Goal: Information Seeking & Learning: Learn about a topic

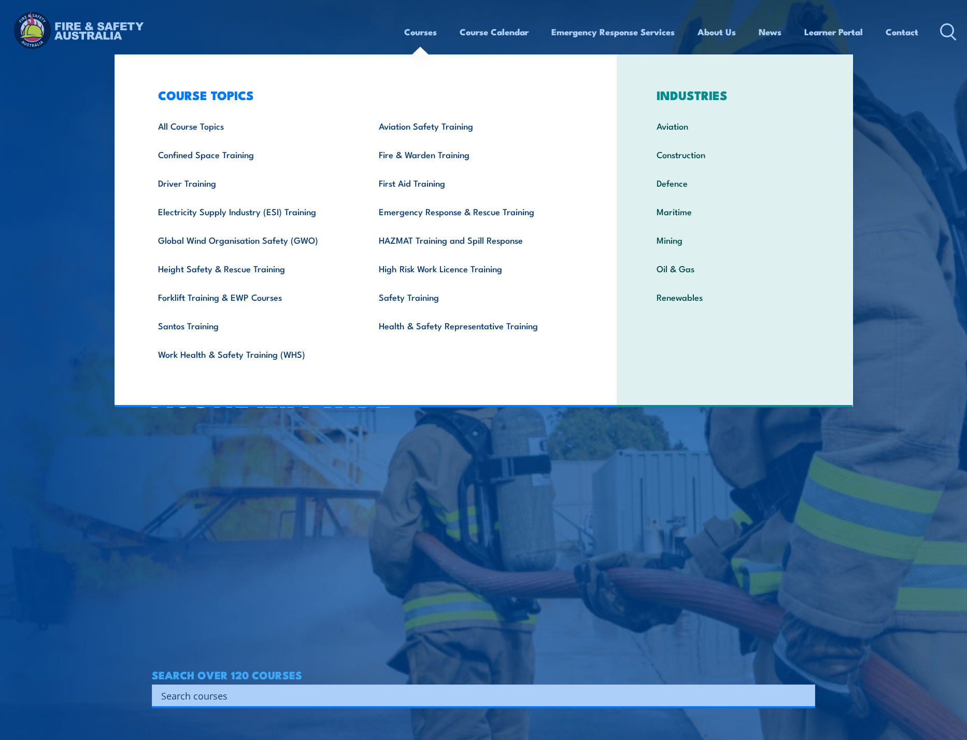
click at [417, 35] on link "Courses" at bounding box center [420, 31] width 33 height 27
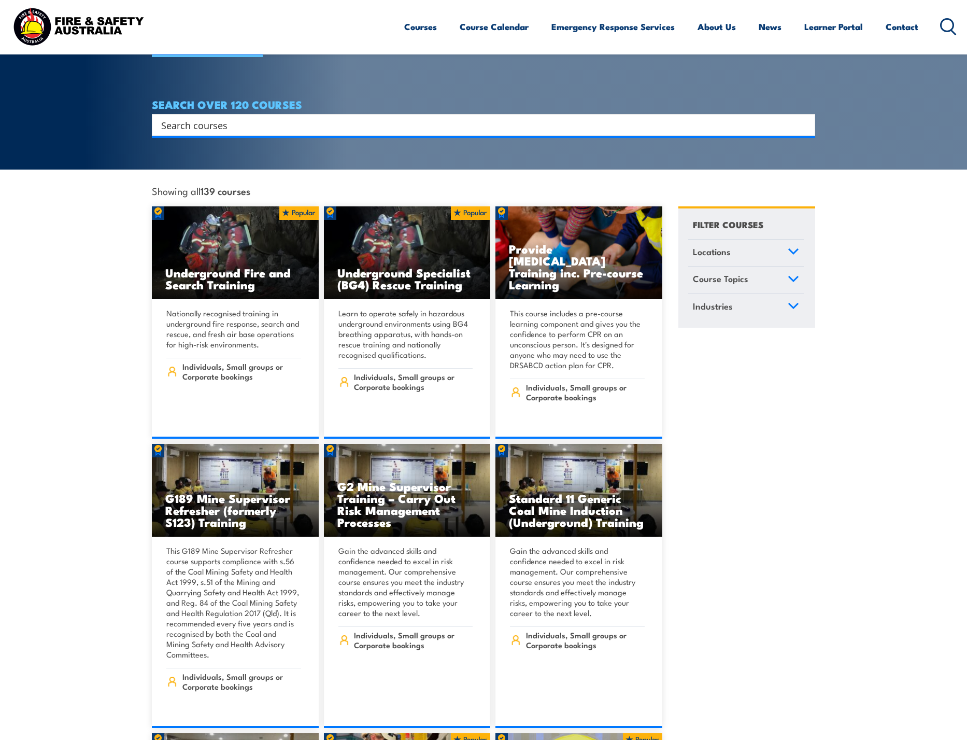
scroll to position [104, 0]
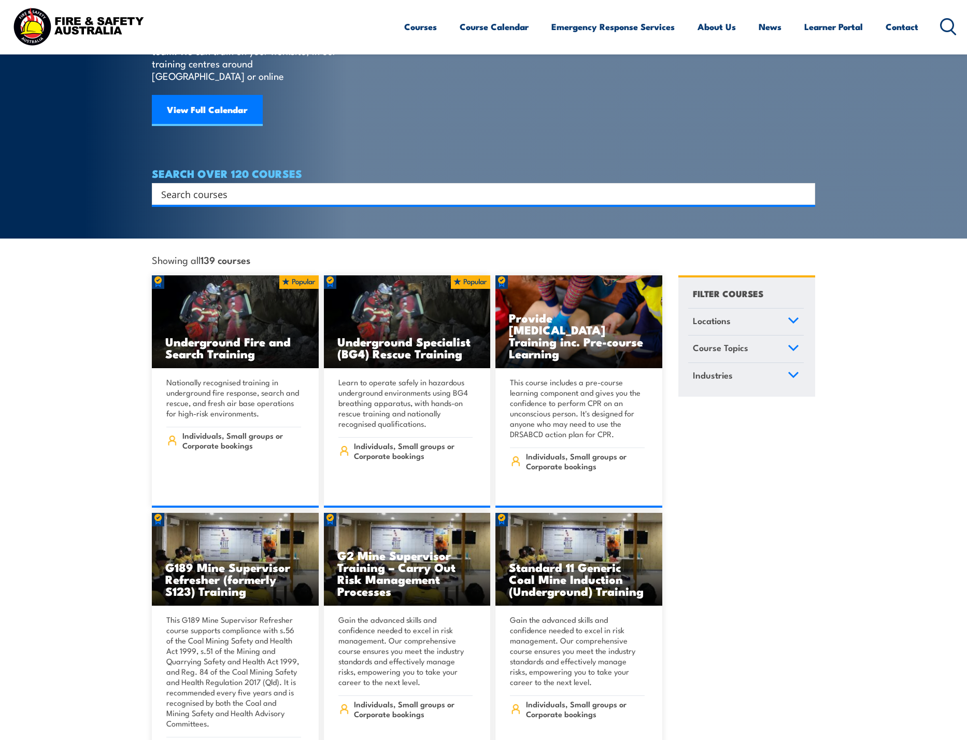
click at [746, 308] on link "Locations" at bounding box center [746, 321] width 116 height 27
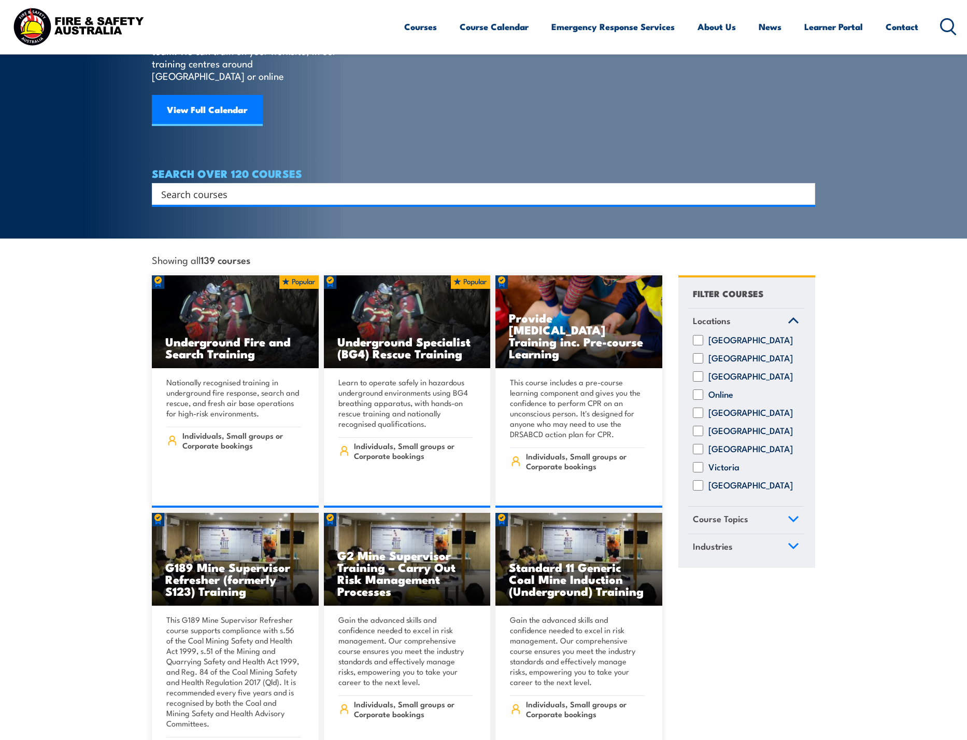
click at [737, 480] on label "Western Australia" at bounding box center [751, 485] width 84 height 10
click at [703, 480] on input "[GEOGRAPHIC_DATA]" at bounding box center [698, 485] width 10 height 10
checkbox input "true"
click at [728, 391] on label "Online" at bounding box center [721, 394] width 25 height 10
click at [703, 391] on input "Online" at bounding box center [698, 394] width 10 height 10
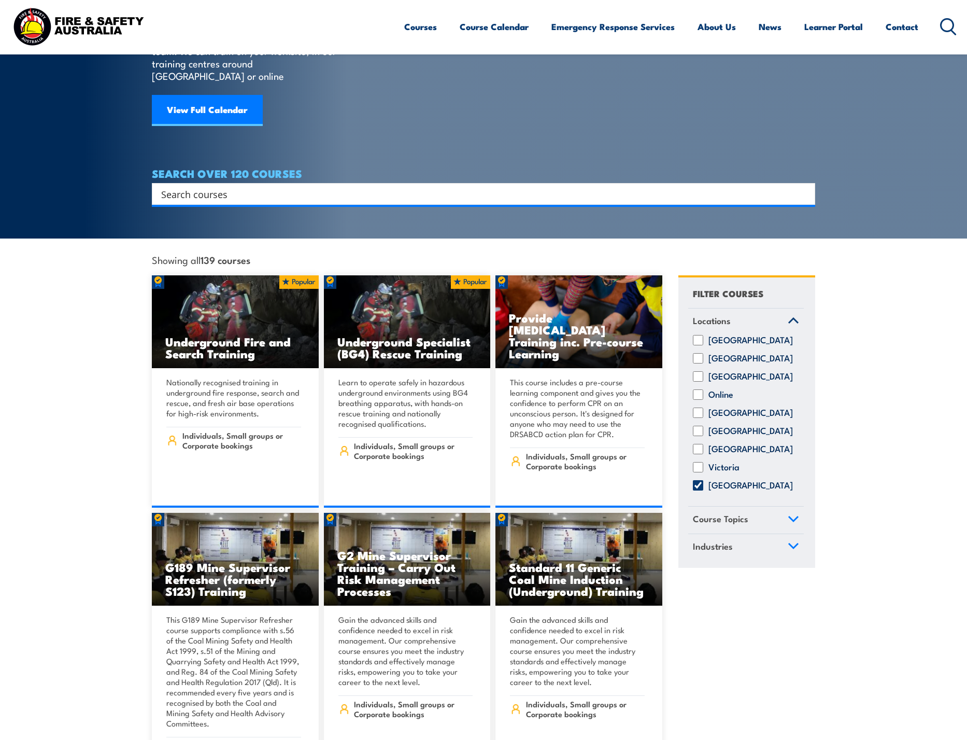
checkbox input "true"
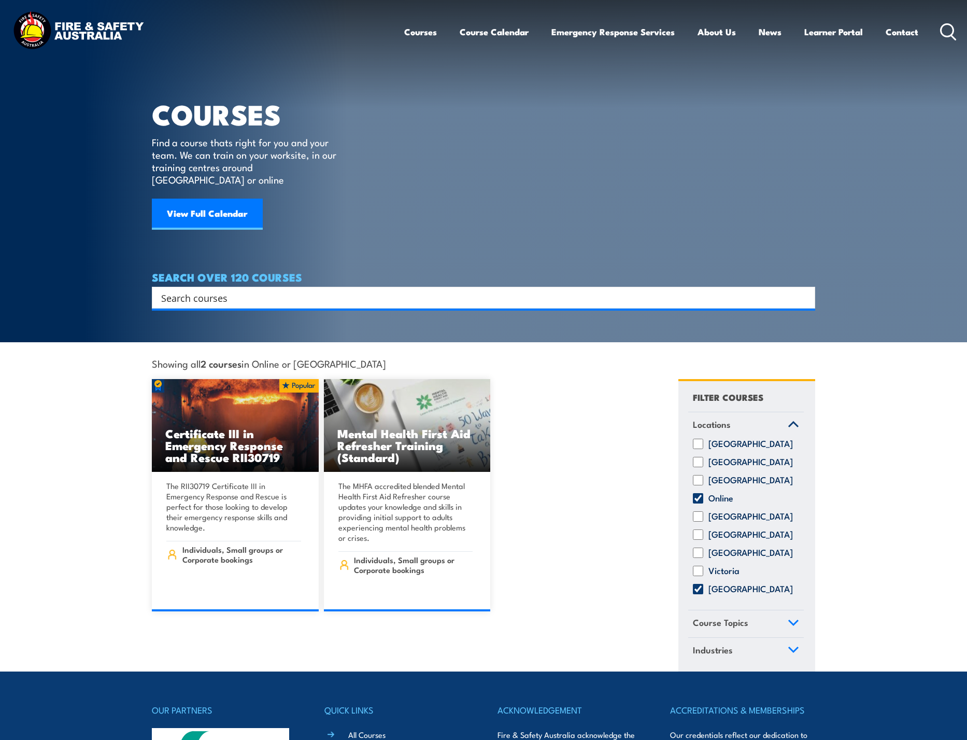
click at [720, 493] on label "Online" at bounding box center [721, 498] width 25 height 10
click at [703, 493] on input "Online" at bounding box center [698, 498] width 10 height 10
checkbox input "false"
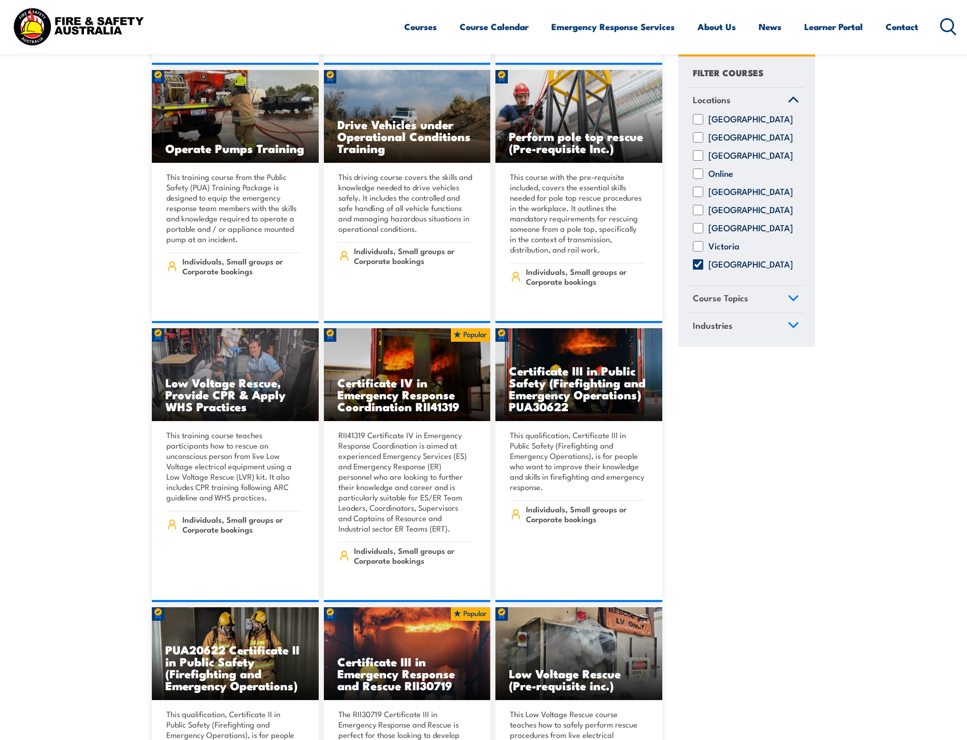
scroll to position [1089, 0]
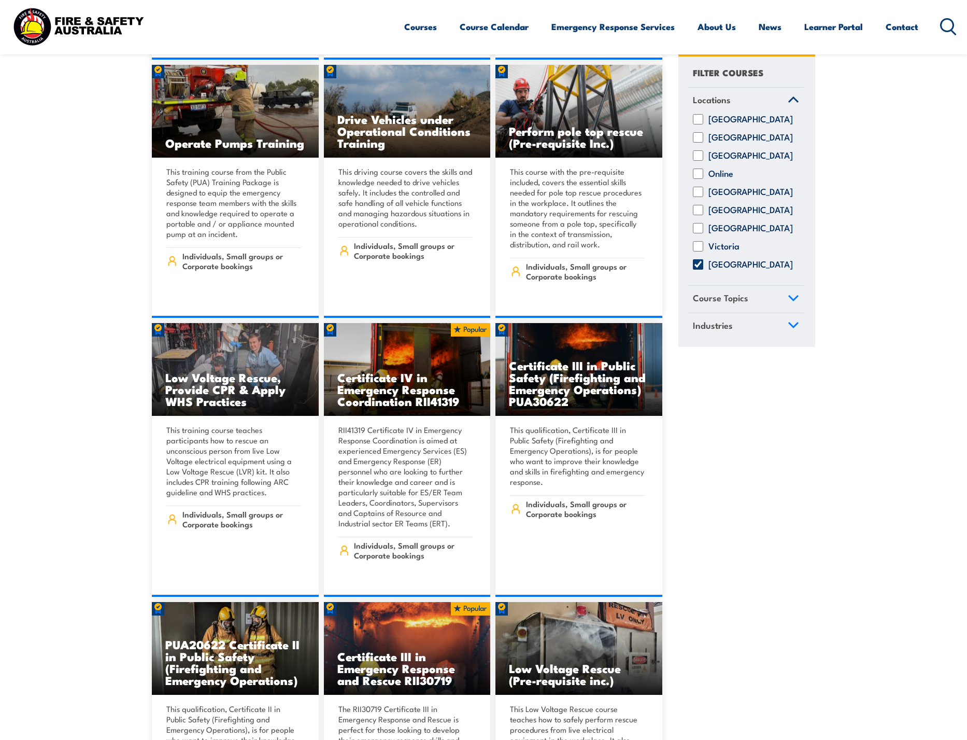
drag, startPoint x: 837, startPoint y: 519, endPoint x: 790, endPoint y: 536, distance: 50.5
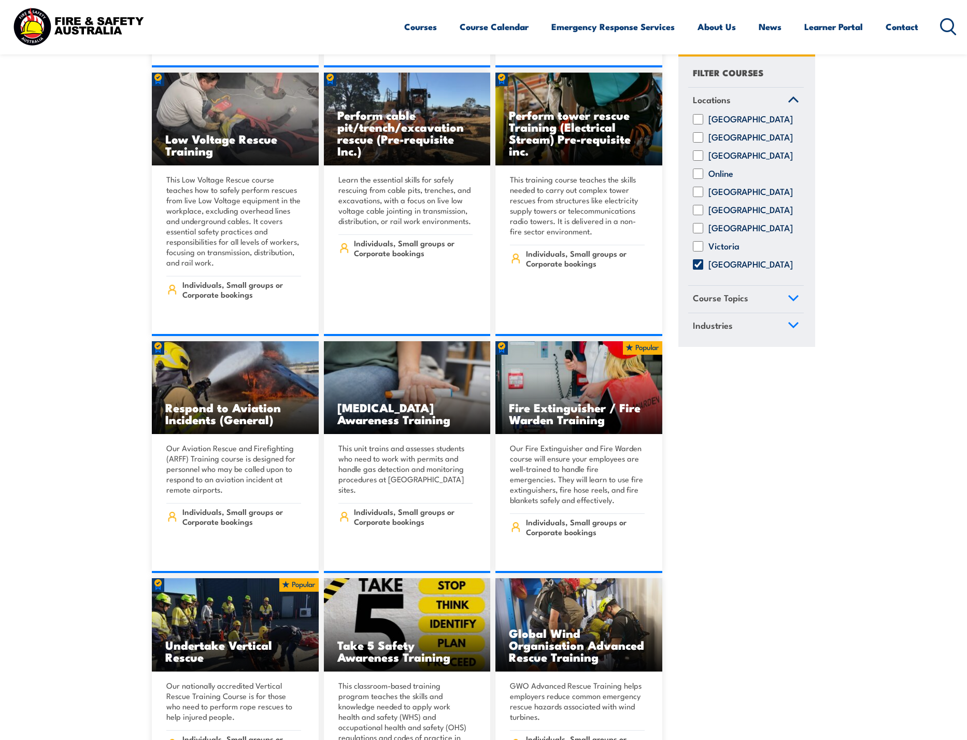
scroll to position [1970, 0]
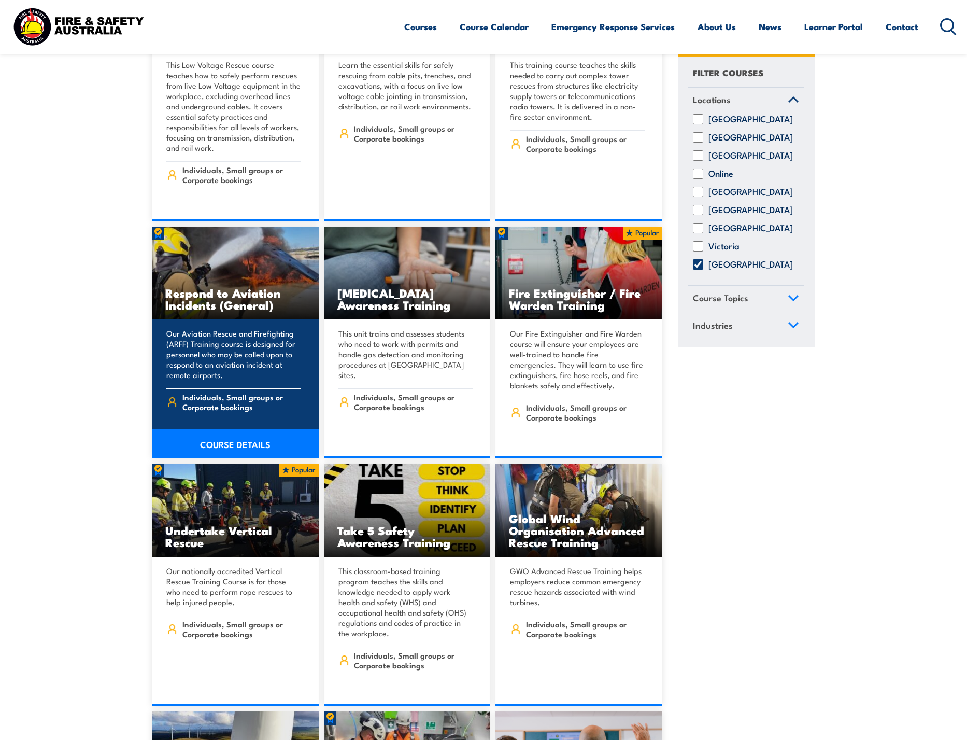
click at [231, 287] on h3 "Respond to Aviation Incidents (General)" at bounding box center [235, 299] width 140 height 24
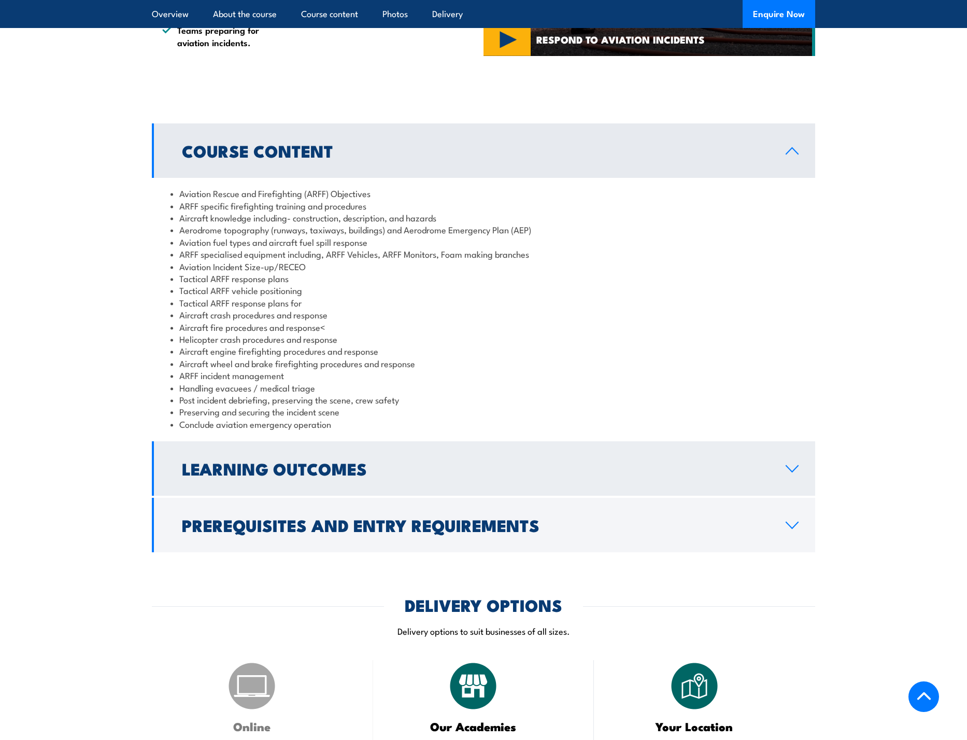
scroll to position [881, 0]
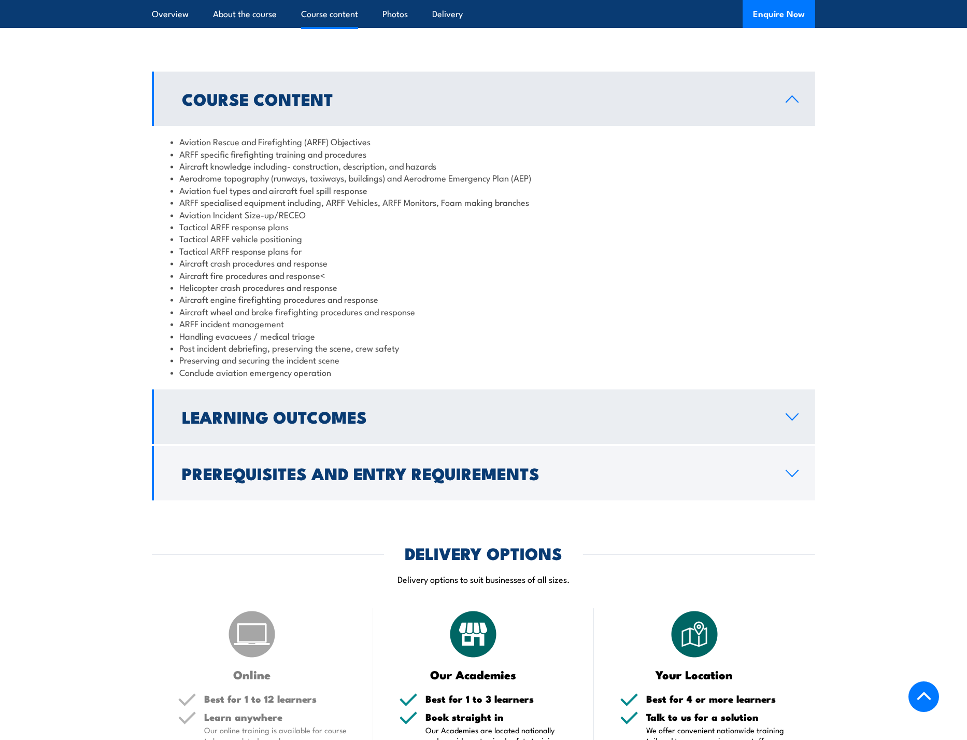
click at [384, 424] on h2 "Learning Outcomes" at bounding box center [475, 416] width 587 height 15
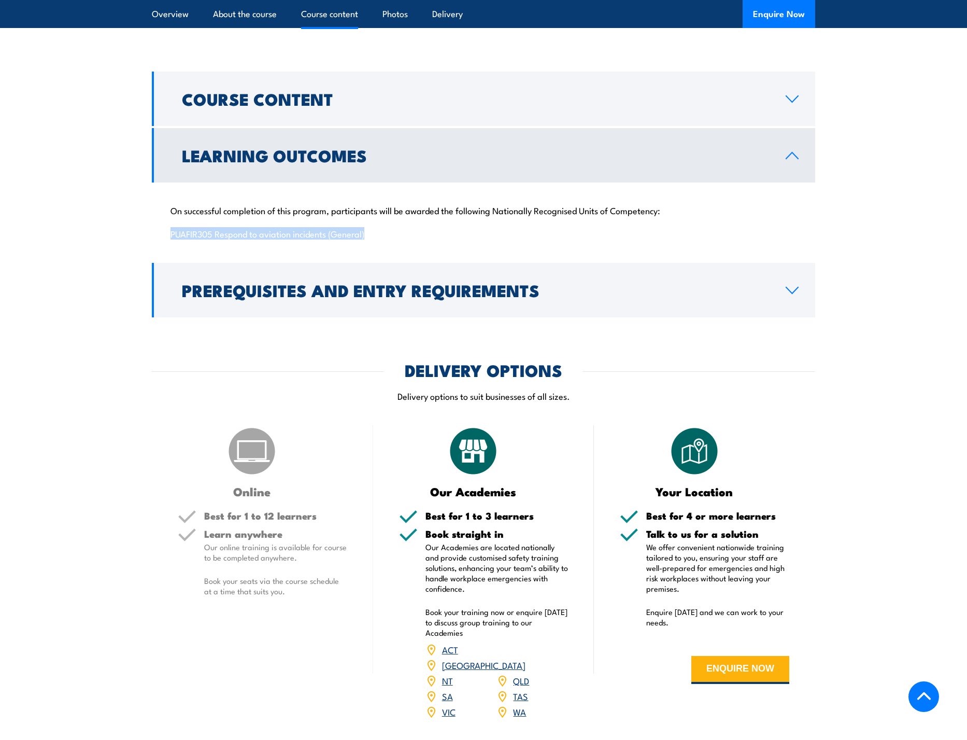
drag, startPoint x: 382, startPoint y: 263, endPoint x: 168, endPoint y: 259, distance: 213.6
click at [168, 259] on div "On successful completion of this program, participants will be awarded the foll…" at bounding box center [484, 221] width 664 height 78
copy p "PUAFIR305 Respond to aviation incidents (General)"
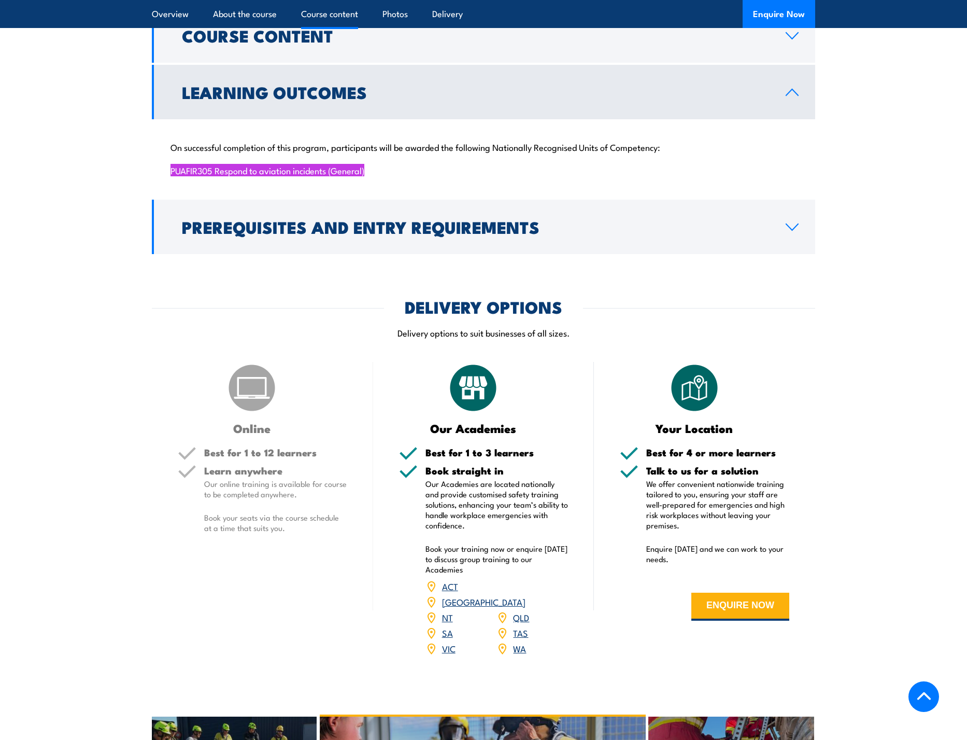
scroll to position [933, 0]
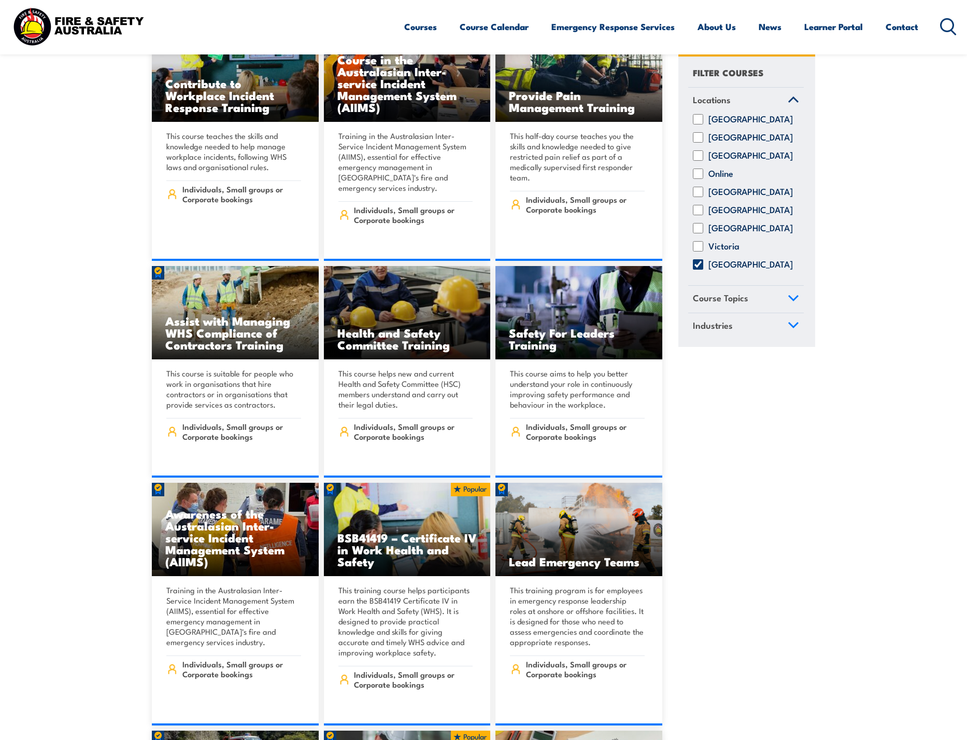
scroll to position [3162, 0]
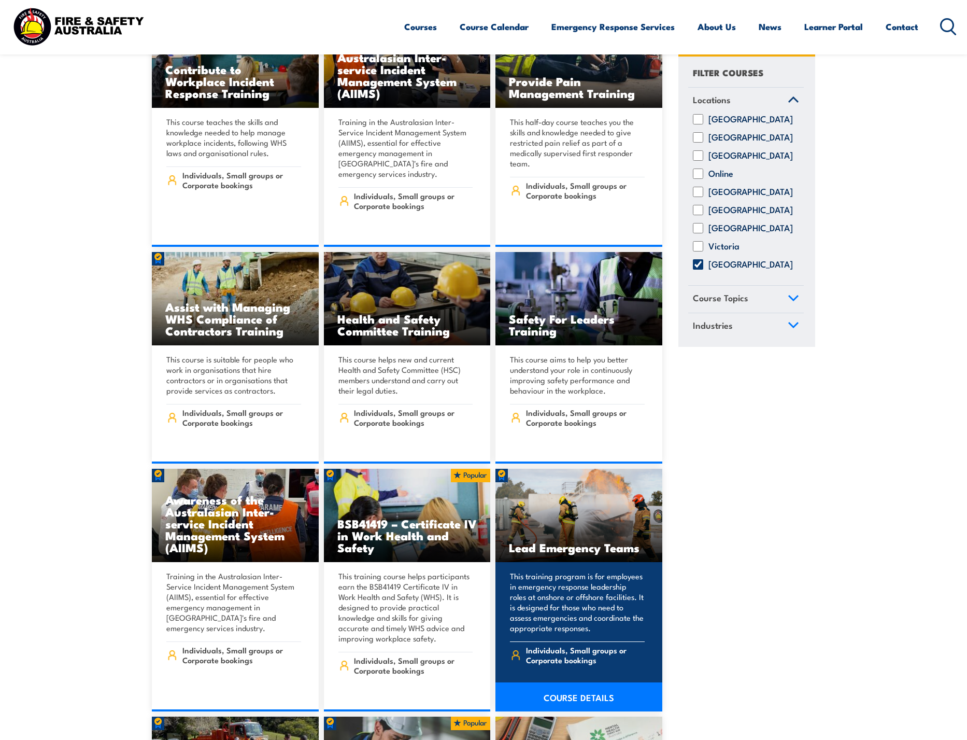
click at [619, 541] on h3 "Lead Emergency Teams" at bounding box center [579, 547] width 140 height 12
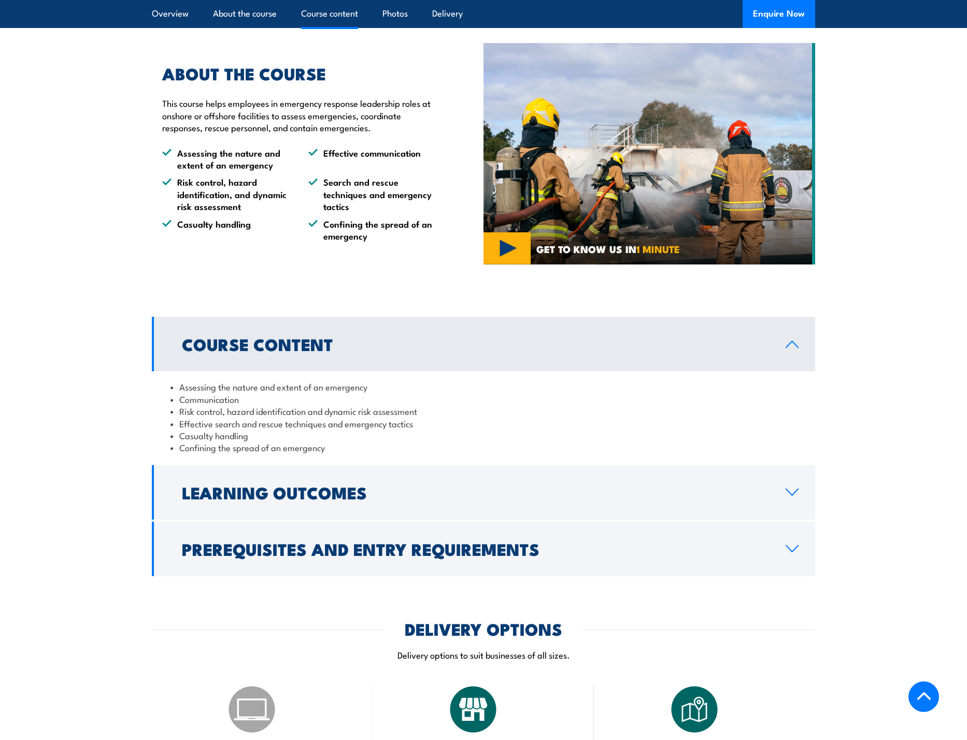
scroll to position [829, 0]
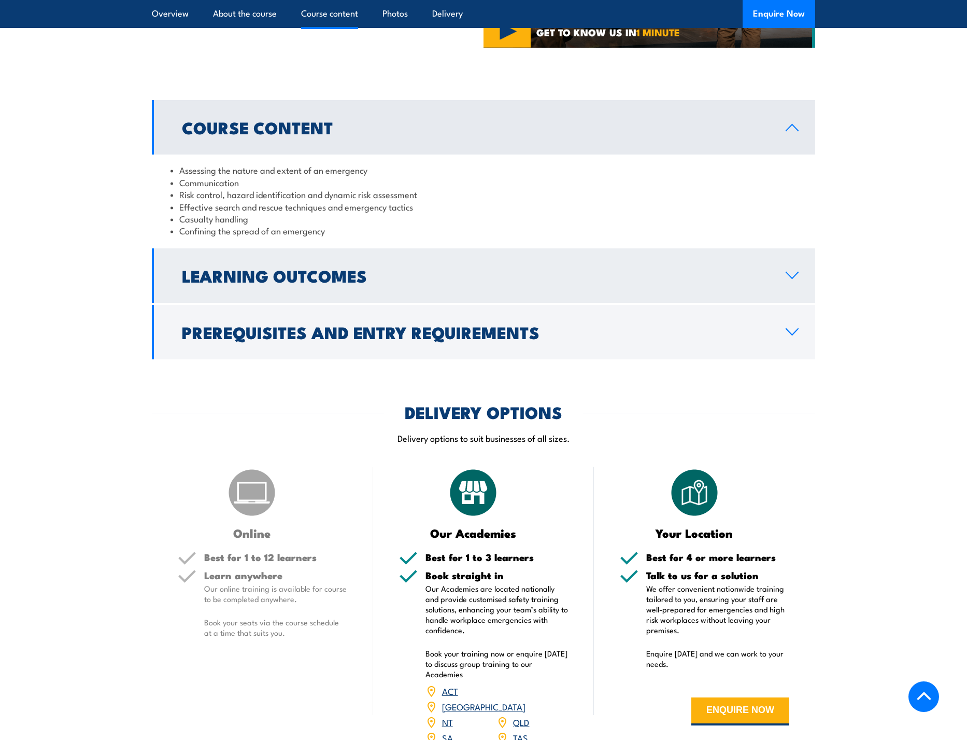
click at [301, 278] on h2 "Learning Outcomes" at bounding box center [475, 275] width 587 height 15
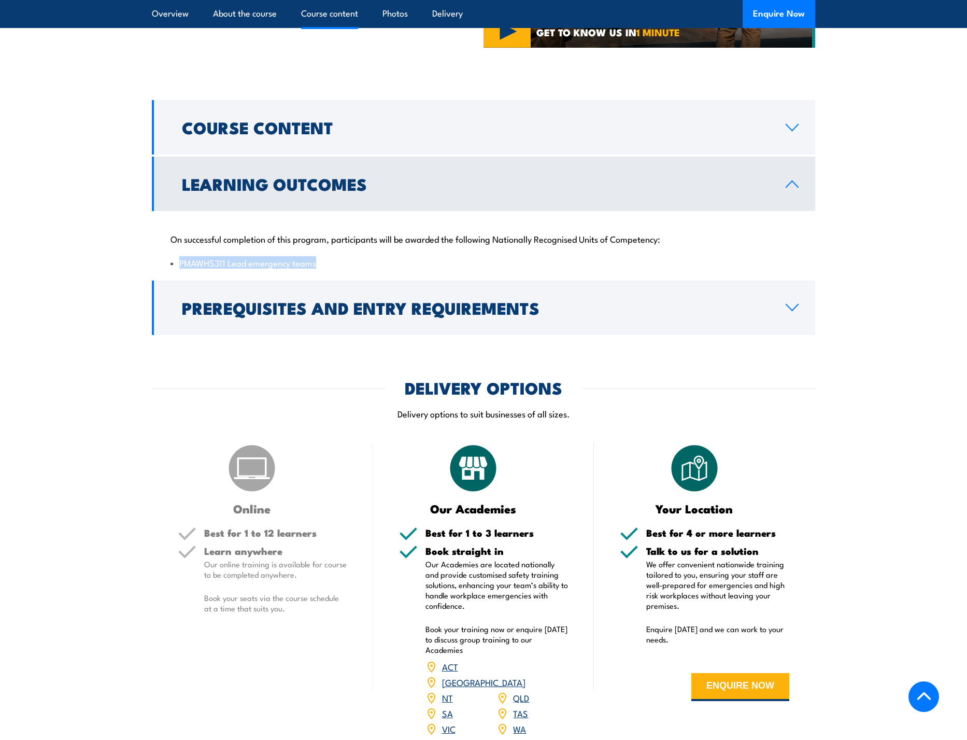
drag, startPoint x: 318, startPoint y: 265, endPoint x: 159, endPoint y: 273, distance: 159.9
click at [159, 273] on div "On successful completion of this program, participants will be awarded the foll…" at bounding box center [484, 244] width 664 height 67
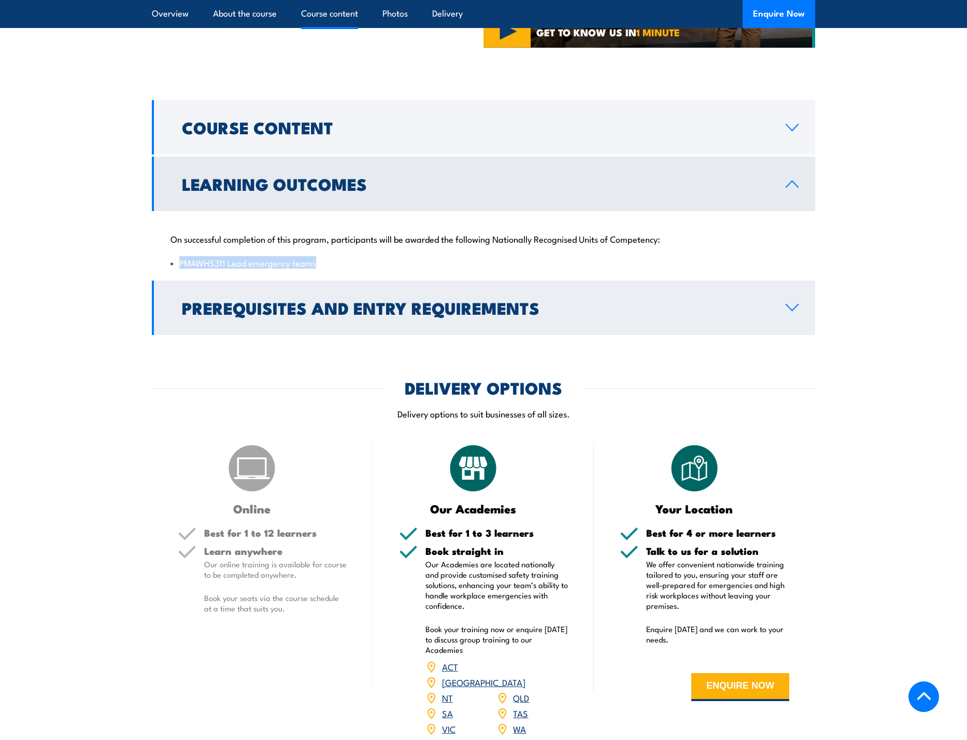
copy li "PMAWHS311 Lead emergency teams"
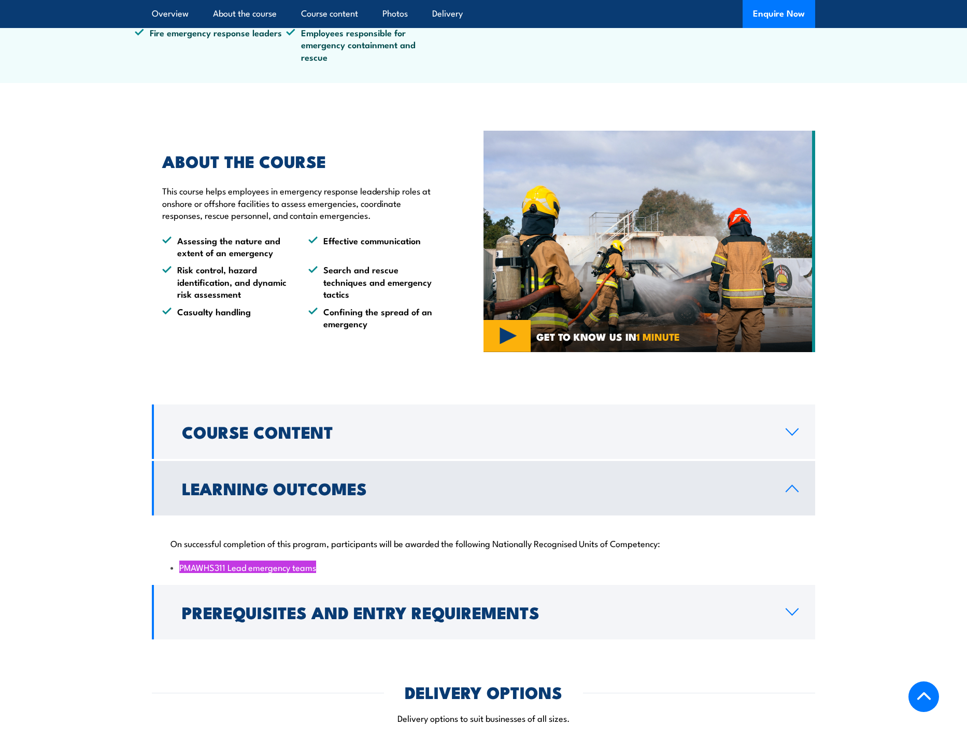
scroll to position [518, 0]
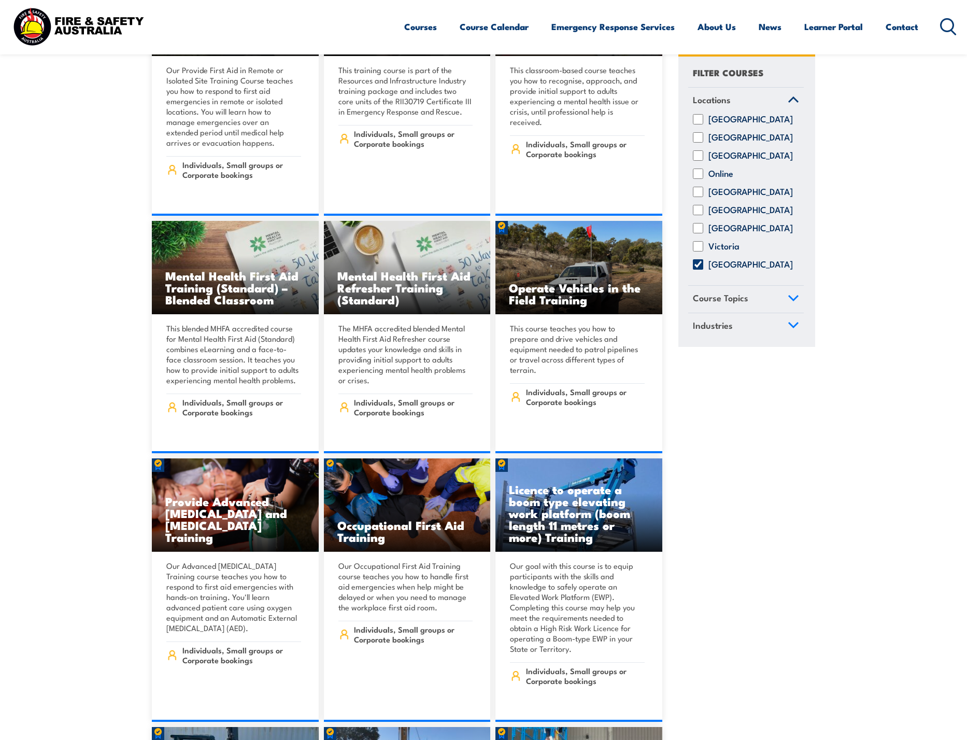
scroll to position [3940, 0]
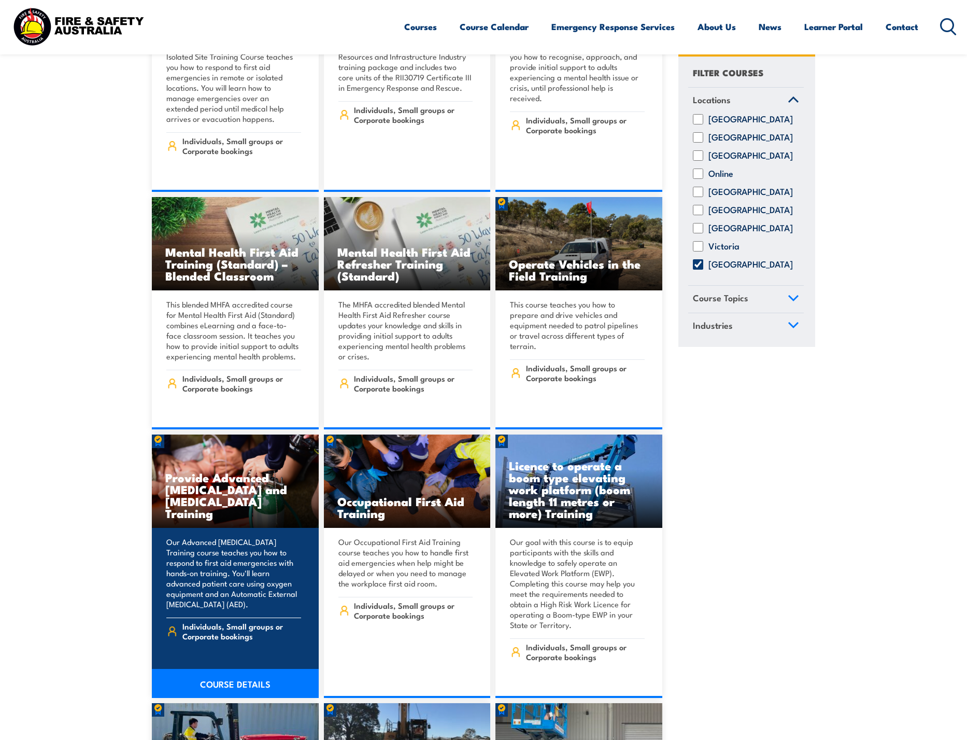
click at [274, 471] on h3 "Provide Advanced [MEDICAL_DATA] and [MEDICAL_DATA] Training" at bounding box center [235, 495] width 140 height 48
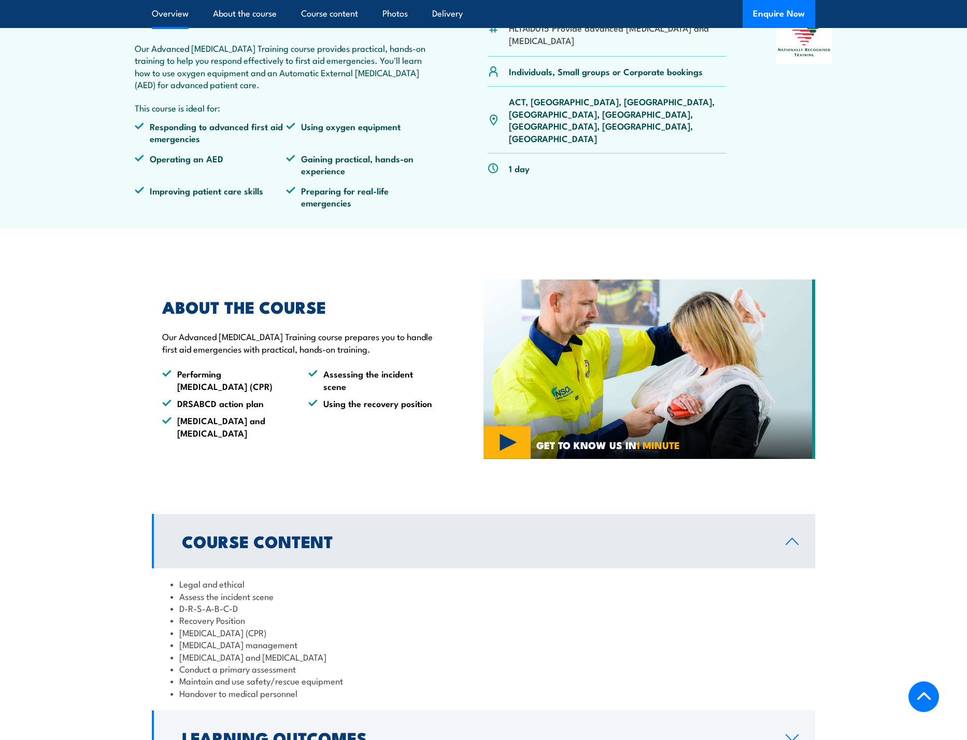
scroll to position [778, 0]
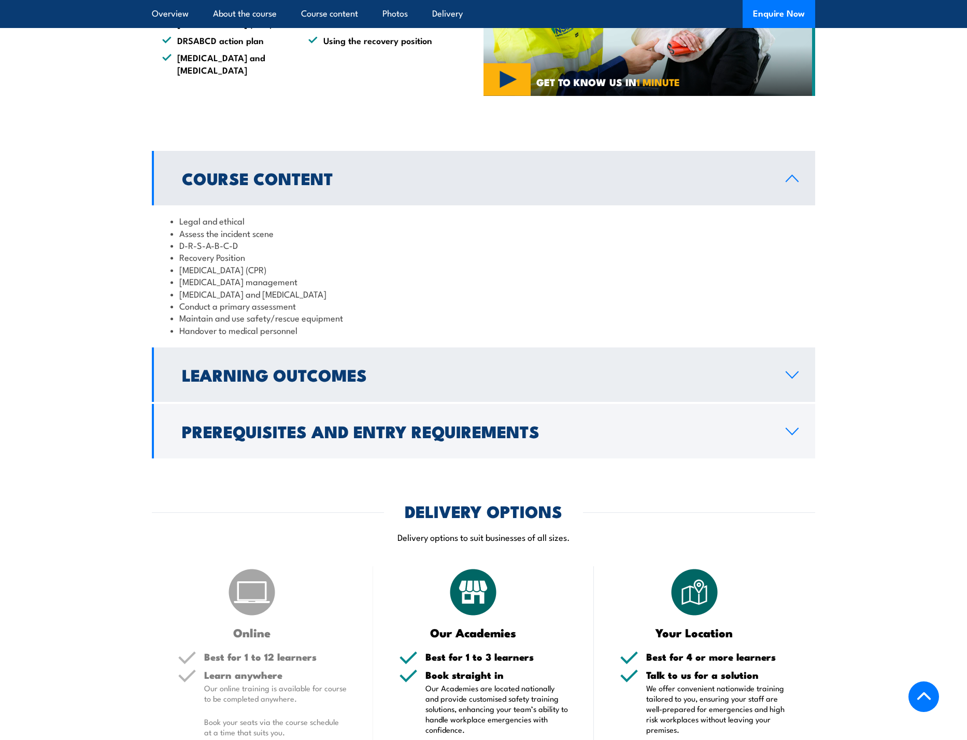
click at [286, 382] on h2 "Learning Outcomes" at bounding box center [475, 374] width 587 height 15
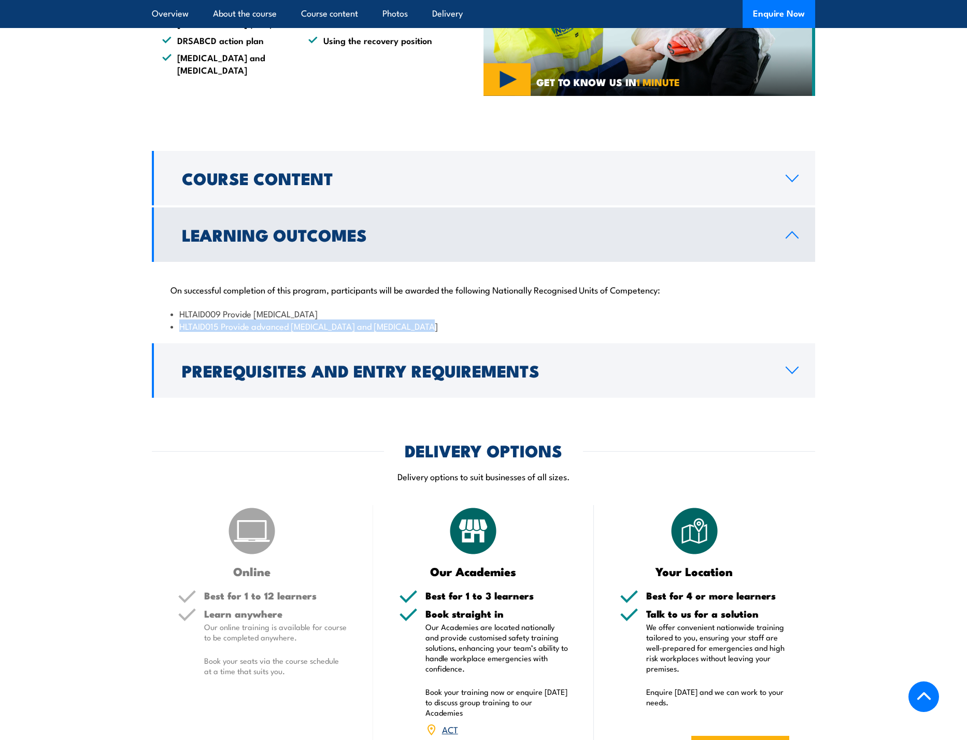
drag, startPoint x: 404, startPoint y: 351, endPoint x: 170, endPoint y: 353, distance: 233.8
click at [170, 341] on div "On successful completion of this program, participants will be awarded the foll…" at bounding box center [484, 301] width 664 height 79
copy li "HLTAID015 Provide advanced resuscitation and oxygen therapy"
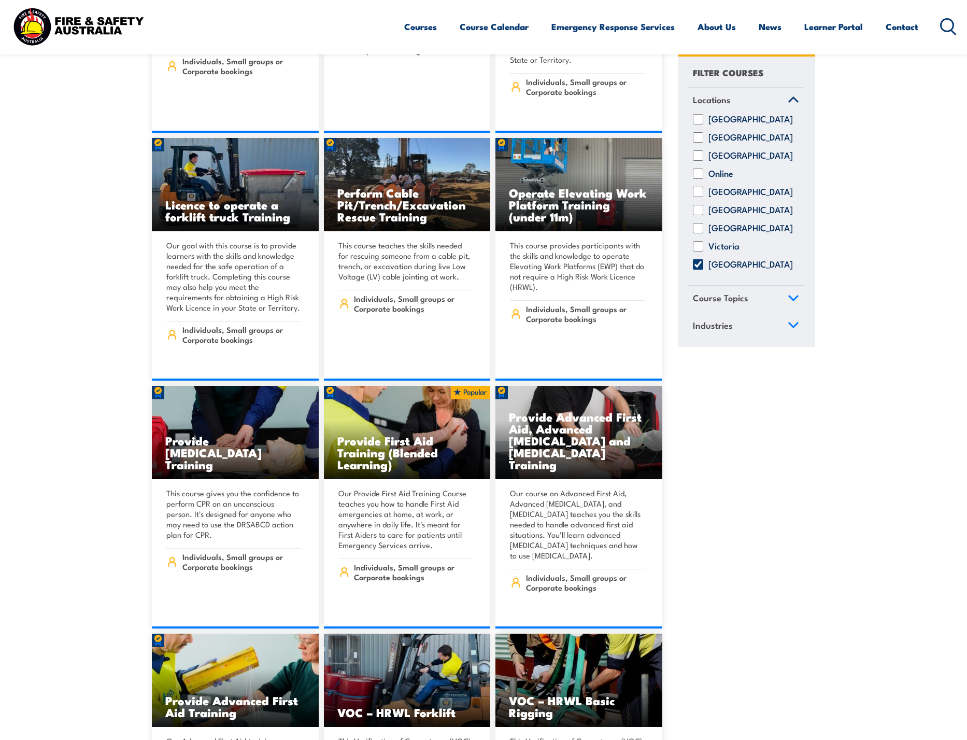
scroll to position [4510, 0]
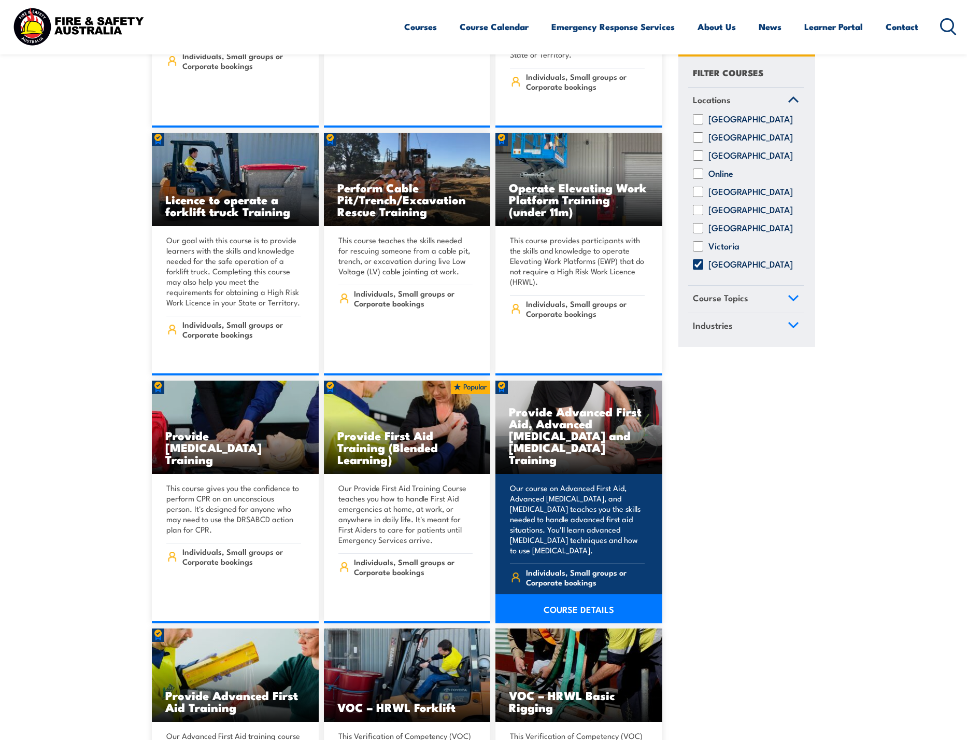
click at [584, 405] on h3 "Provide Advanced First Aid, Advanced [MEDICAL_DATA] and [MEDICAL_DATA] Training" at bounding box center [579, 435] width 140 height 60
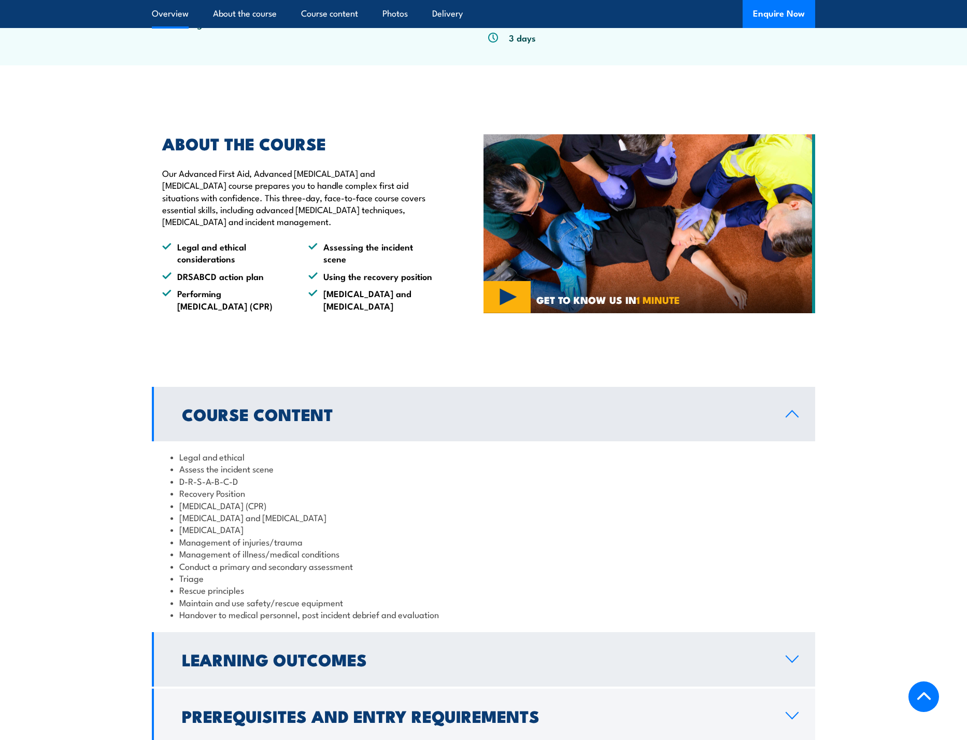
scroll to position [778, 0]
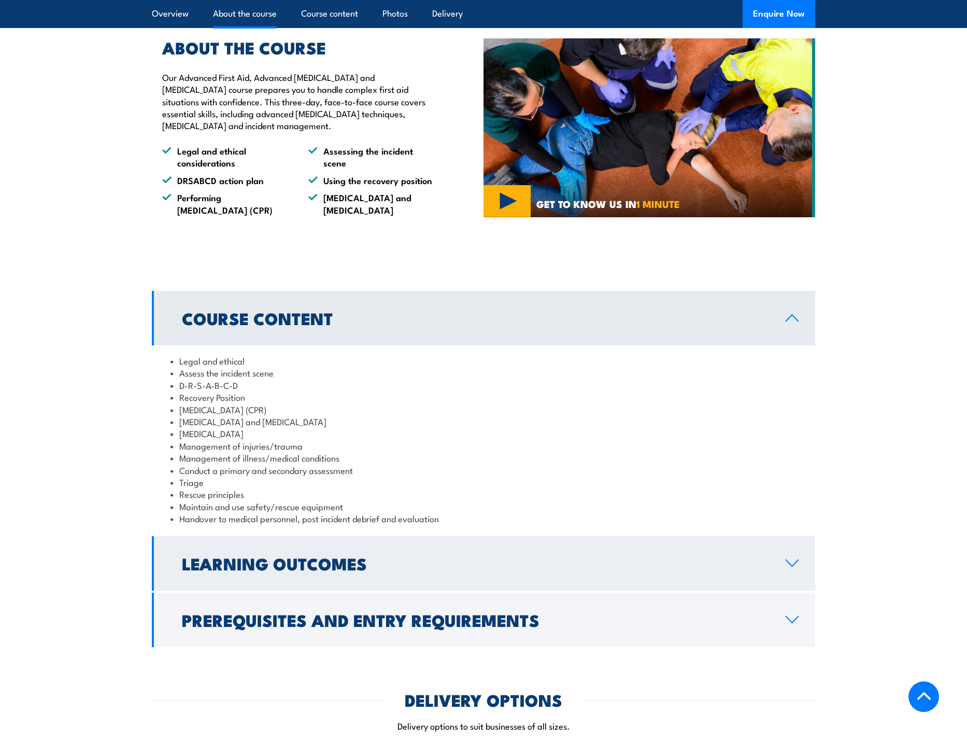
click at [346, 570] on h2 "Learning Outcomes" at bounding box center [475, 563] width 587 height 15
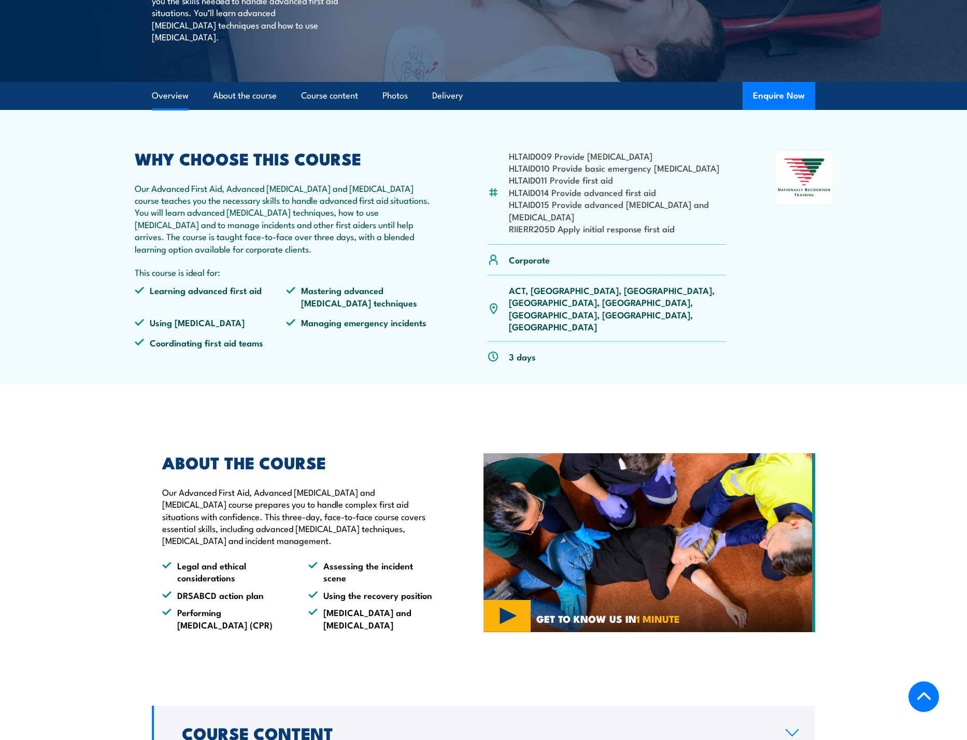
scroll to position [52, 0]
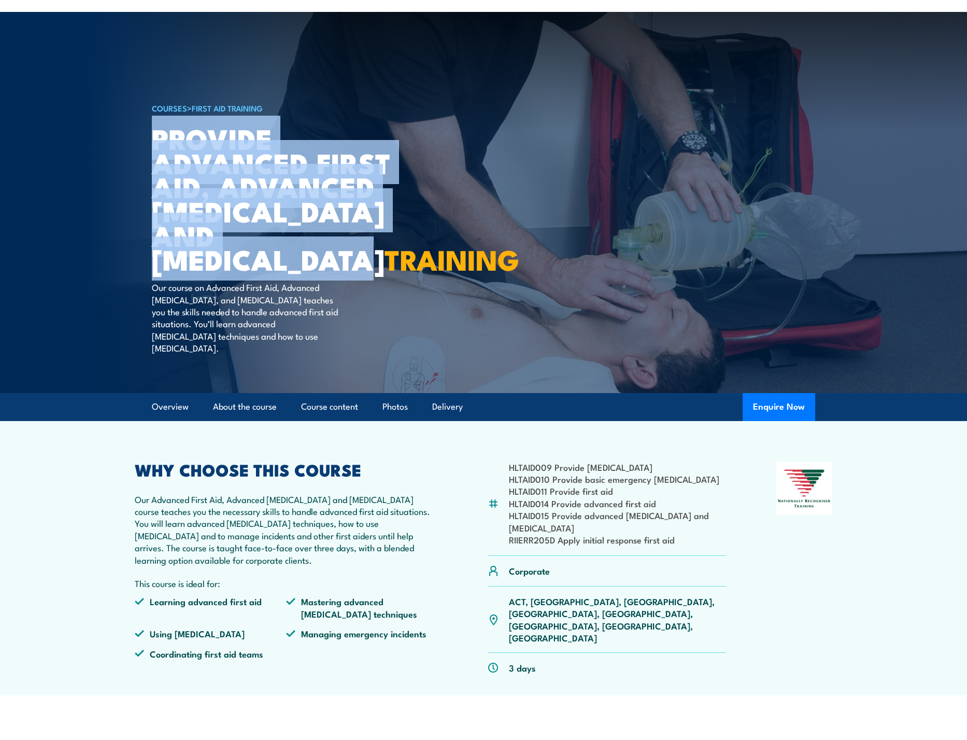
drag, startPoint x: 157, startPoint y: 137, endPoint x: 299, endPoint y: 259, distance: 186.7
click at [299, 259] on h1 "Provide Advanced First Aid, Advanced Resuscitation and Oxygen Therapy TRAINING" at bounding box center [280, 198] width 256 height 145
copy h1 "Provide Advanced First Aid, Advanced Resuscitation and Oxygen Therapy"
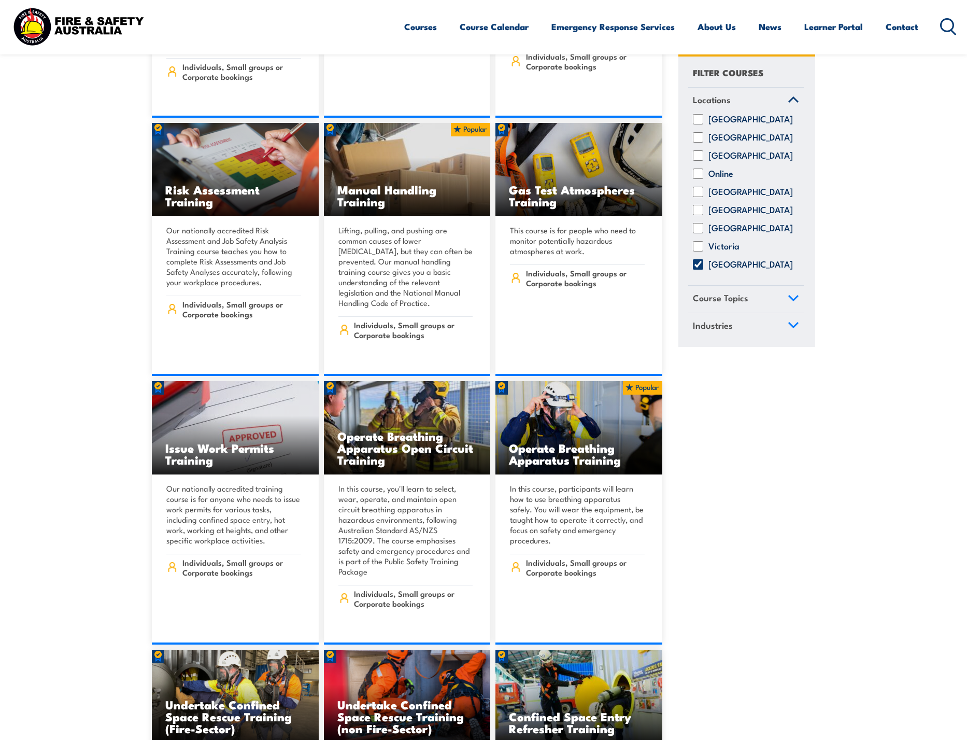
scroll to position [6998, 0]
